Goal: Information Seeking & Learning: Check status

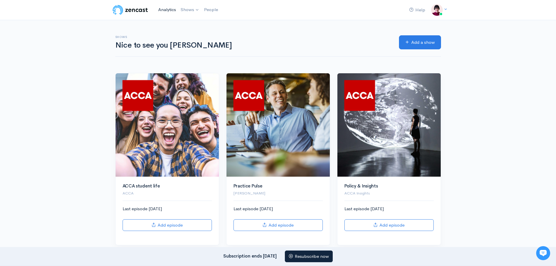
click at [172, 10] on link "Analytics" at bounding box center [167, 10] width 22 height 13
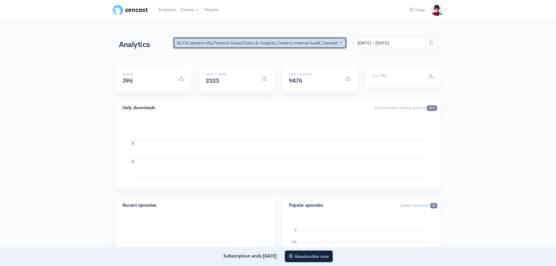
click at [339, 42] on button "ACCA student life , Practice Pulse , Policy & Insights , Careers , Internal Aud…" at bounding box center [260, 43] width 174 height 12
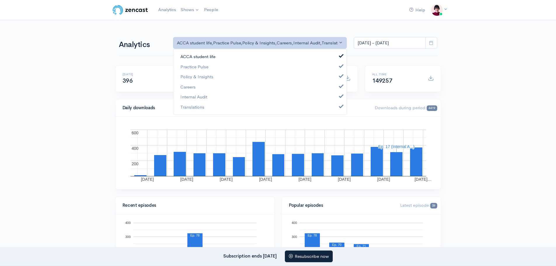
click at [340, 55] on span at bounding box center [341, 55] width 2 height 4
click at [341, 67] on span at bounding box center [341, 65] width 2 height 4
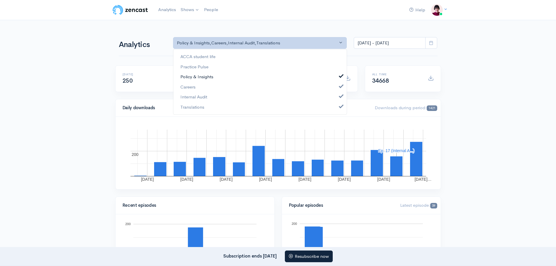
click at [341, 75] on span at bounding box center [341, 75] width 2 height 4
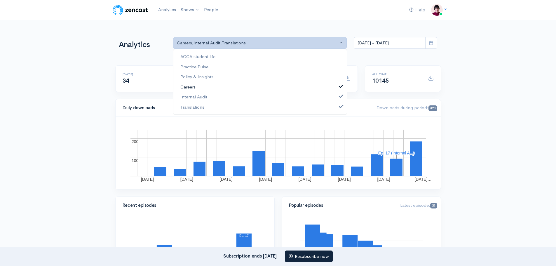
click at [342, 86] on span at bounding box center [341, 85] width 2 height 4
select select "14397"
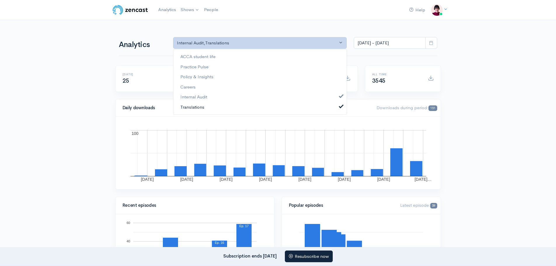
click at [341, 107] on span at bounding box center [341, 105] width 2 height 4
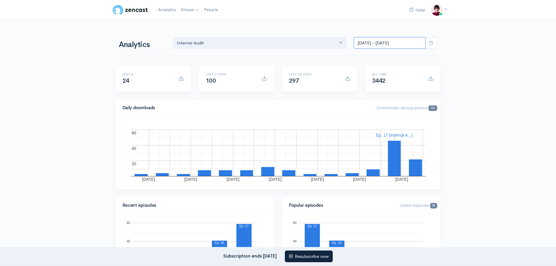
click at [391, 40] on input "[DATE] - [DATE]" at bounding box center [390, 43] width 72 height 12
click at [372, 117] on li "All time" at bounding box center [374, 118] width 41 height 9
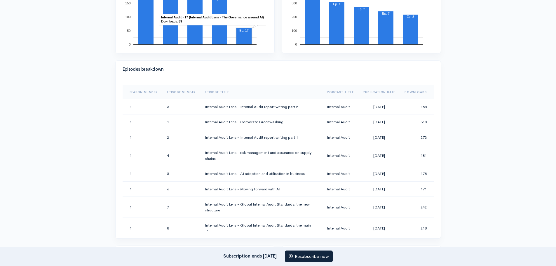
click at [238, 36] on rect "A chart." at bounding box center [244, 36] width 15 height 16
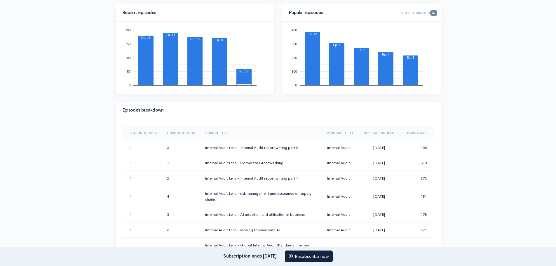
scroll to position [117, 0]
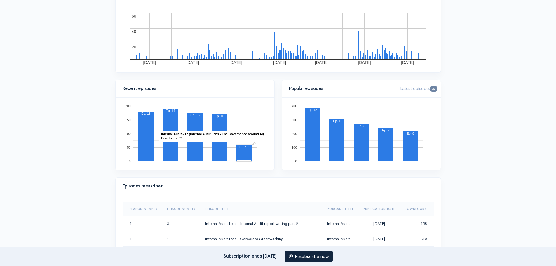
click at [244, 154] on rect "A chart." at bounding box center [244, 153] width 14 height 15
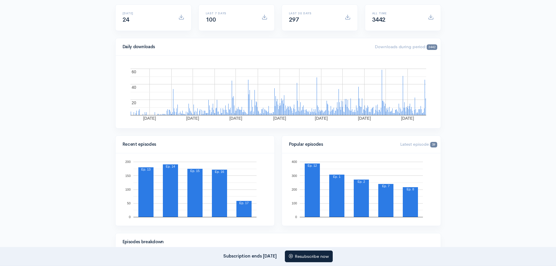
scroll to position [0, 0]
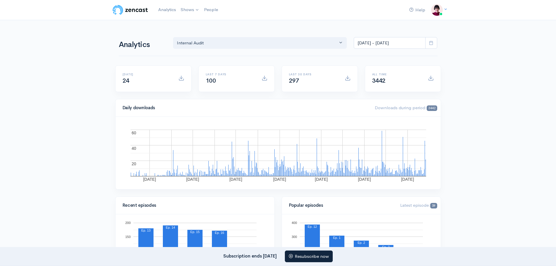
click at [434, 44] on span at bounding box center [432, 43] width 12 height 12
click at [365, 128] on li "Custom Range" at bounding box center [374, 128] width 41 height 9
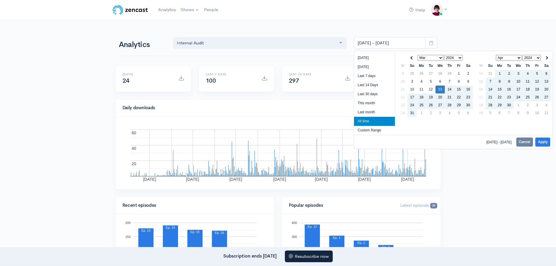
click at [461, 58] on select "2024 2025" at bounding box center [454, 58] width 18 height 6
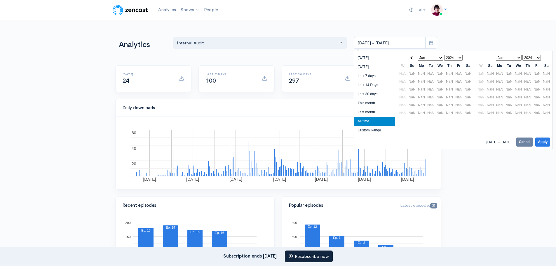
click at [461, 56] on select "2024 2025" at bounding box center [454, 58] width 18 height 6
click at [368, 131] on li "Custom Range" at bounding box center [374, 130] width 41 height 9
click at [530, 141] on button "Cancel" at bounding box center [525, 142] width 17 height 9
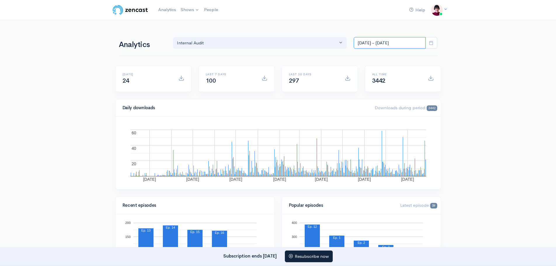
click at [376, 42] on input "[DATE] - [DATE]" at bounding box center [390, 43] width 72 height 12
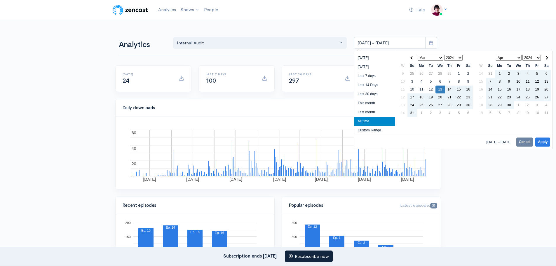
click at [433, 43] on icon at bounding box center [431, 43] width 4 height 4
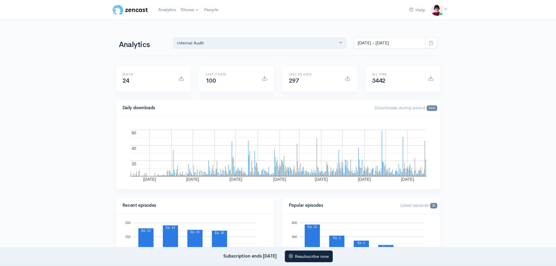
click at [433, 43] on icon at bounding box center [431, 43] width 4 height 4
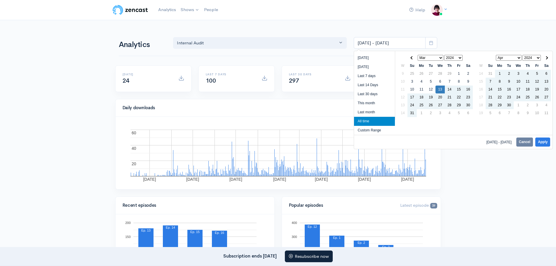
click at [461, 57] on select "2024 2025" at bounding box center [454, 58] width 18 height 6
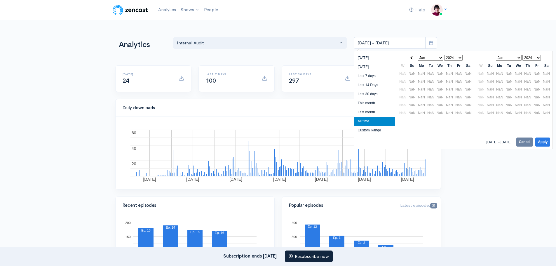
click at [440, 59] on select "Jan Feb Mar Apr May Jun [DATE] Aug Sep Oct Nov Dec" at bounding box center [431, 58] width 26 height 6
click at [461, 57] on select "2024 2025" at bounding box center [454, 58] width 18 height 6
click at [523, 140] on button "Cancel" at bounding box center [525, 142] width 17 height 9
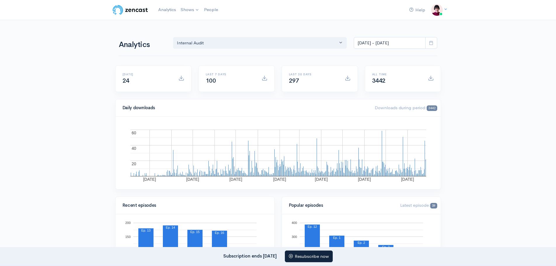
click at [433, 41] on icon at bounding box center [431, 43] width 4 height 4
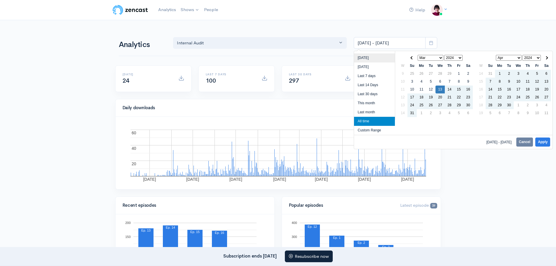
click at [364, 57] on li "[DATE]" at bounding box center [374, 57] width 41 height 9
type input "[DATE] - [DATE]"
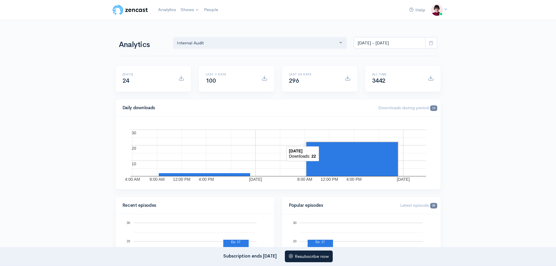
click at [359, 157] on rect "A chart." at bounding box center [352, 159] width 91 height 34
click at [359, 157] on rect "A chart." at bounding box center [352, 159] width 90 height 32
click at [359, 157] on rect "A chart." at bounding box center [352, 159] width 91 height 34
